Goal: Task Accomplishment & Management: Complete application form

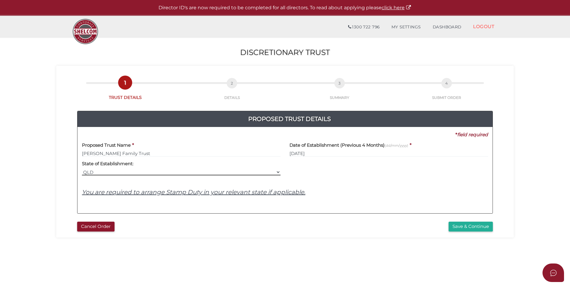
click at [230, 170] on select "VIC ACT NSW NT QLD TAS WA SA" at bounding box center [181, 172] width 199 height 7
click at [82, 169] on select "VIC ACT NSW NT QLD TAS WA SA" at bounding box center [181, 172] width 199 height 7
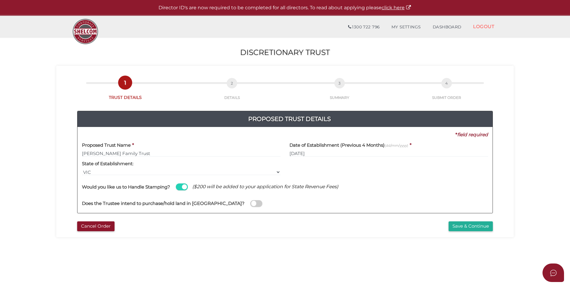
click at [250, 205] on span at bounding box center [256, 203] width 12 height 7
click at [0, 0] on input "checkbox" at bounding box center [0, 0] width 0 height 0
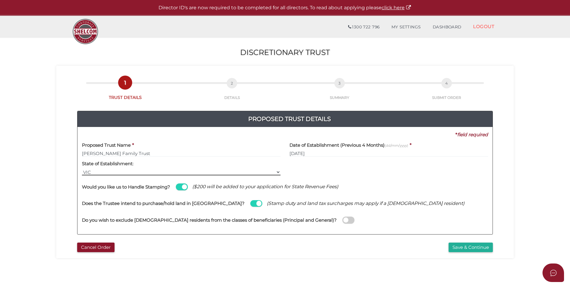
drag, startPoint x: 189, startPoint y: 173, endPoint x: 186, endPoint y: 175, distance: 3.5
click at [189, 173] on select "VIC ACT NSW NT QLD TAS WA SA" at bounding box center [181, 172] width 199 height 7
select select "QLD"
click at [82, 169] on select "VIC ACT NSW NT QLD TAS WA SA" at bounding box center [181, 172] width 199 height 7
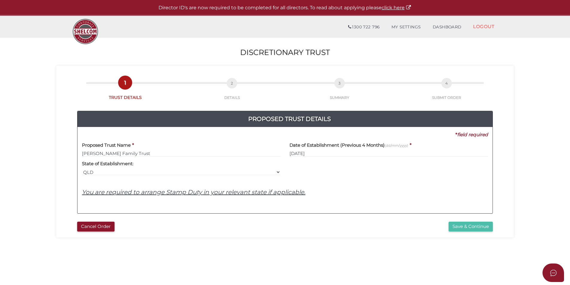
click at [466, 229] on button "Save & Continue" at bounding box center [471, 227] width 44 height 10
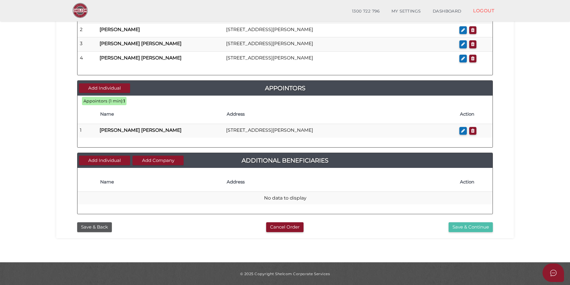
scroll to position [274, 0]
click at [462, 231] on button "Save & Continue" at bounding box center [471, 227] width 44 height 10
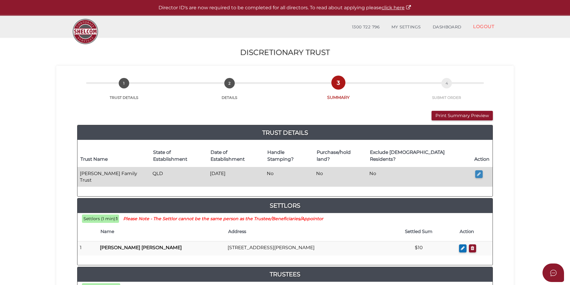
click at [480, 172] on icon "button" at bounding box center [479, 174] width 4 height 4
type input "Dixon Family Trust"
type input "[DATE]"
select select "QLD"
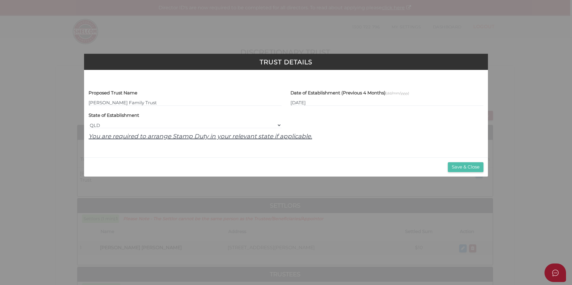
click at [465, 165] on button "Save & Close" at bounding box center [466, 167] width 36 height 10
